Goal: Information Seeking & Learning: Learn about a topic

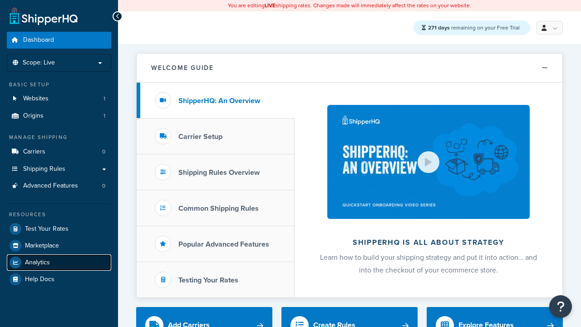
click at [37, 261] on span "Analytics" at bounding box center [37, 263] width 25 height 8
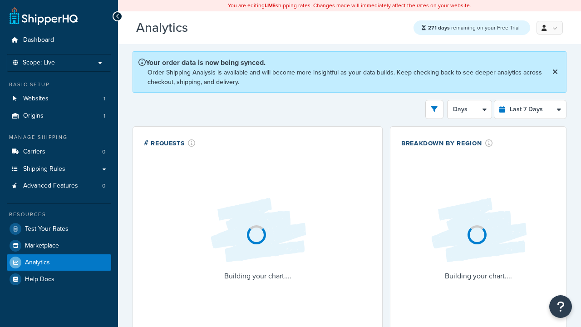
select select "last_7_days"
click at [434, 110] on icon "open filter drawer" at bounding box center [434, 109] width 6 height 6
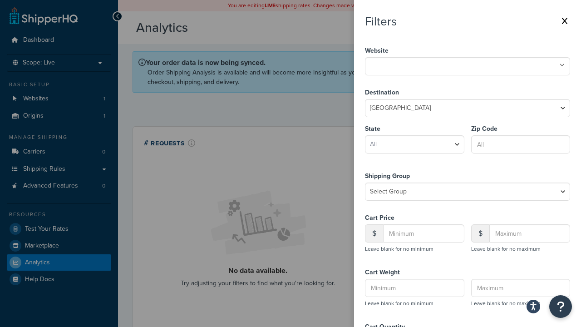
click at [562, 65] on icon at bounding box center [562, 65] width 5 height 5
select select "CA"
type input "92612"
type input "20"
type input "500"
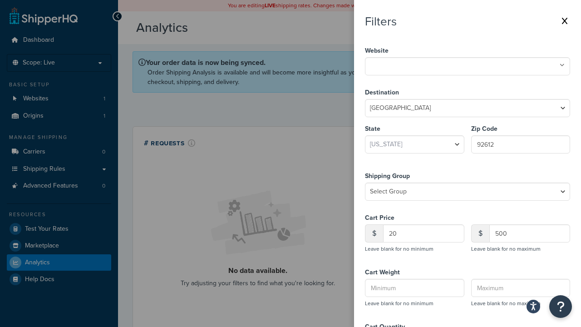
type input "1"
type input "20"
type input "5"
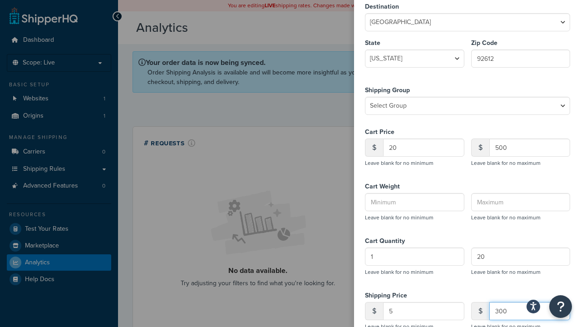
type input "300"
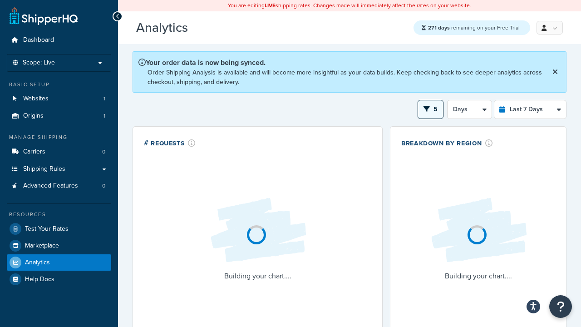
click at [431, 100] on button "5" at bounding box center [430, 109] width 26 height 19
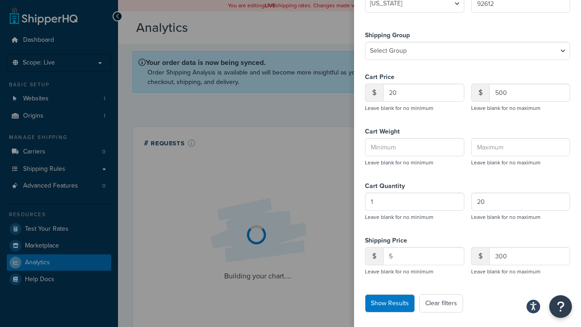
scroll to position [100, 0]
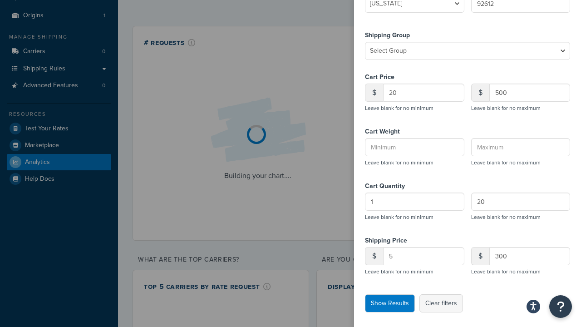
click at [440, 312] on button "Clear filters" at bounding box center [441, 303] width 44 height 18
select select
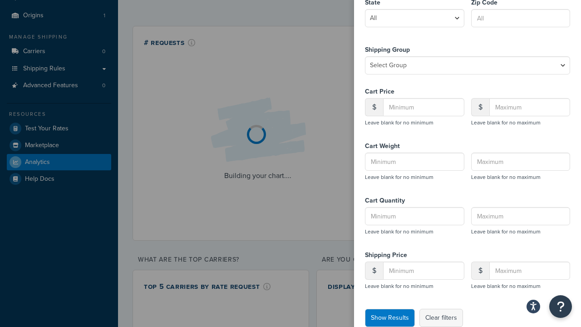
select select "1d"
select select "last_30_days"
select select "5d"
select select "last_7_days"
select select "1d"
